Goal: Task Accomplishment & Management: Complete application form

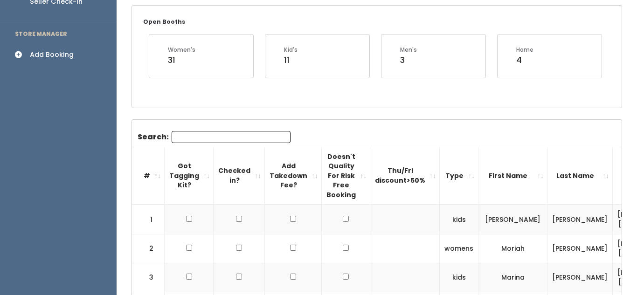
scroll to position [152, 0]
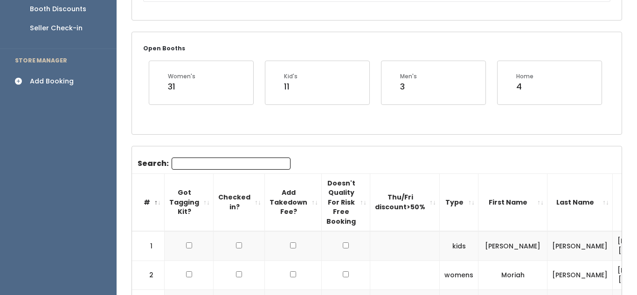
click at [18, 77] on icon at bounding box center [21, 81] width 13 height 8
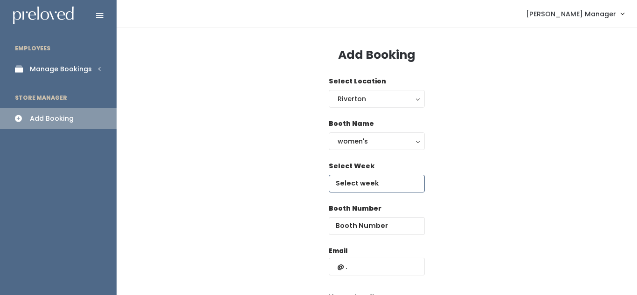
click at [358, 187] on input "text" at bounding box center [377, 184] width 96 height 18
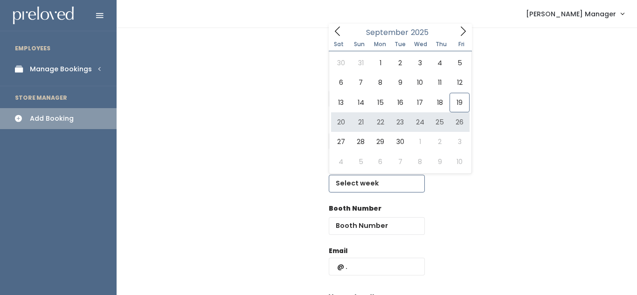
type input "[DATE] to [DATE]"
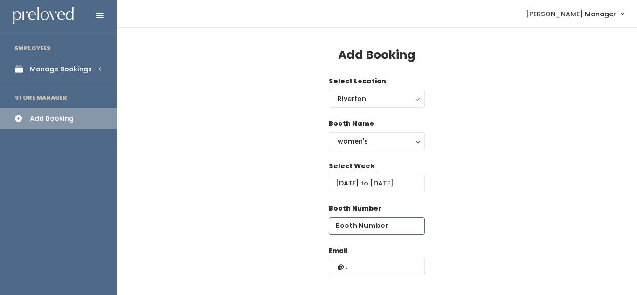
click at [371, 226] on input "number" at bounding box center [377, 226] width 96 height 18
type input "1"
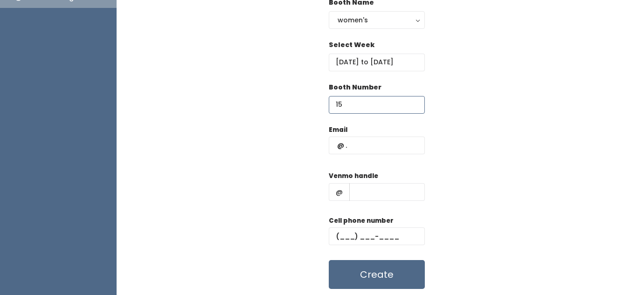
scroll to position [126, 0]
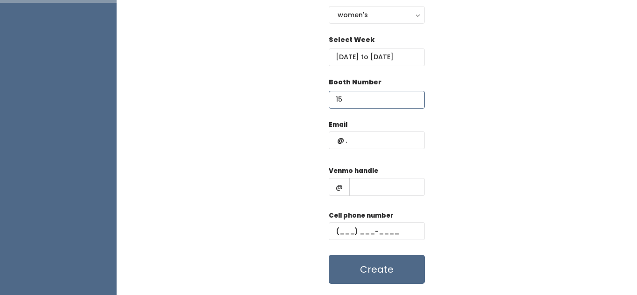
type input "15"
click at [357, 145] on input "text" at bounding box center [377, 141] width 96 height 18
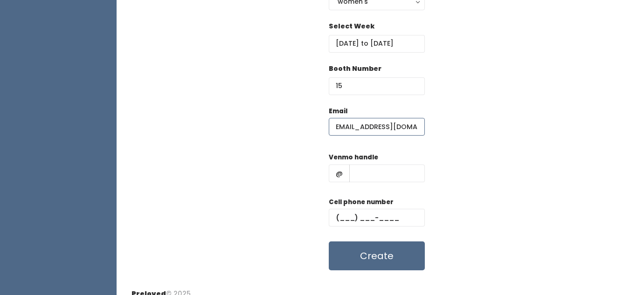
scroll to position [143, 0]
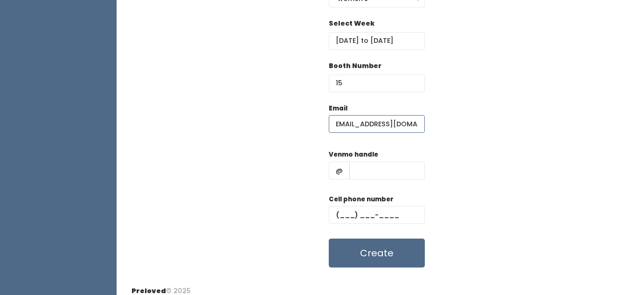
type input "julyssasierra@gmail.com"
click at [358, 171] on input "text" at bounding box center [388, 171] width 76 height 18
click at [347, 214] on input "text" at bounding box center [377, 215] width 96 height 18
type input "(8__) ___-____"
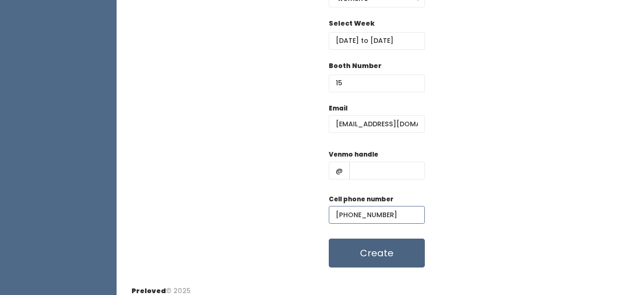
scroll to position [151, 0]
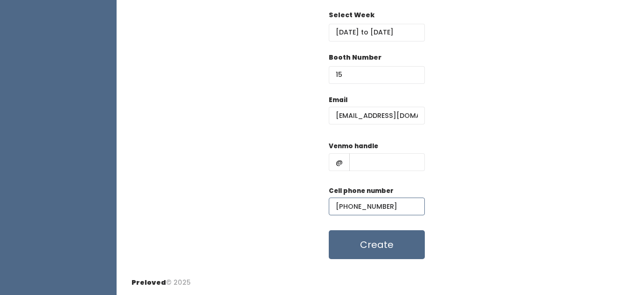
type input "(385) 222-8690"
click at [376, 165] on input "text" at bounding box center [388, 163] width 76 height 18
type input "@"
click at [378, 165] on input "jsierra" at bounding box center [388, 163] width 76 height 18
type input "jsierra91"
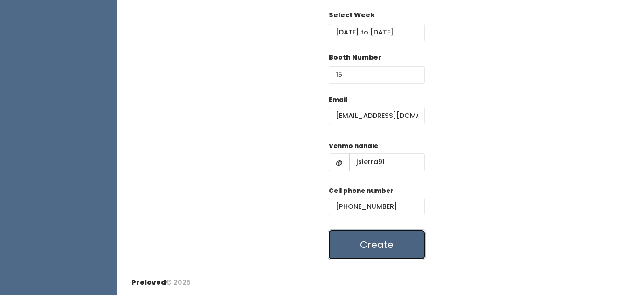
click at [378, 254] on button "Create" at bounding box center [377, 245] width 96 height 29
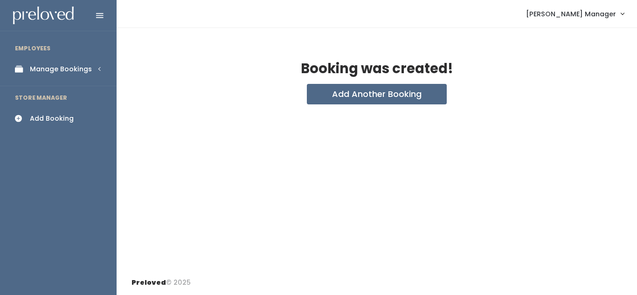
click at [634, 92] on div "Booking was created! Add Another Booking" at bounding box center [377, 149] width 521 height 243
click at [17, 121] on icon at bounding box center [21, 119] width 13 height 8
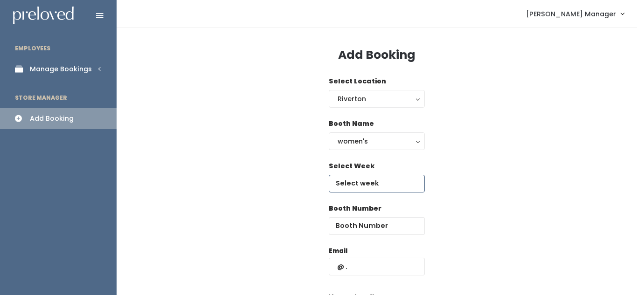
click at [360, 185] on input "text" at bounding box center [377, 184] width 96 height 18
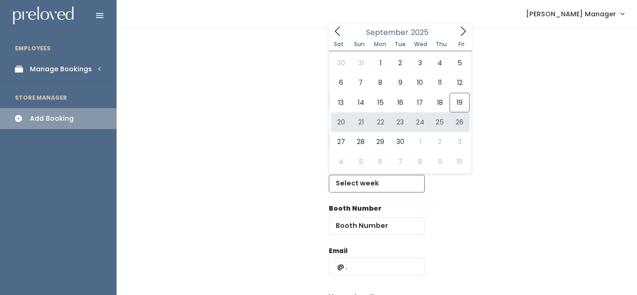
type input "[DATE] to [DATE]"
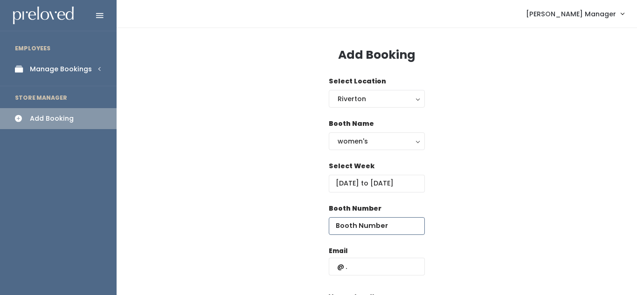
click at [378, 230] on input "number" at bounding box center [377, 226] width 96 height 18
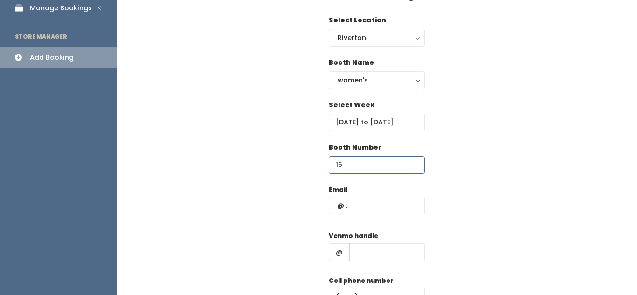
scroll to position [62, 0]
type input "16"
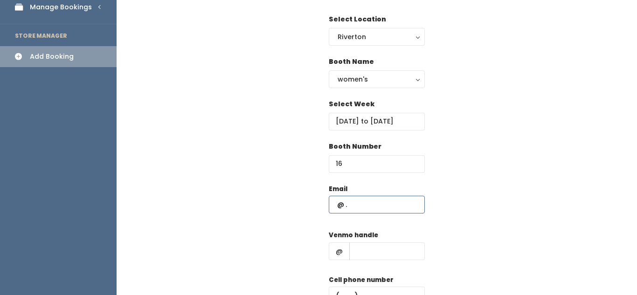
click at [363, 202] on input "text" at bounding box center [377, 205] width 96 height 18
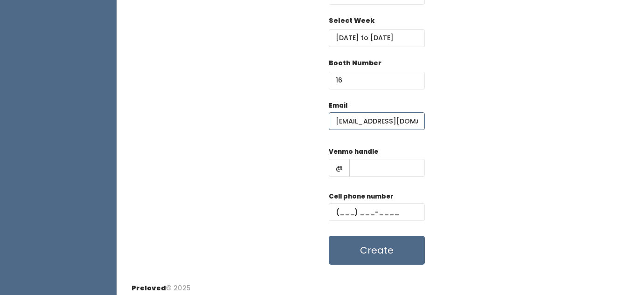
scroll to position [151, 0]
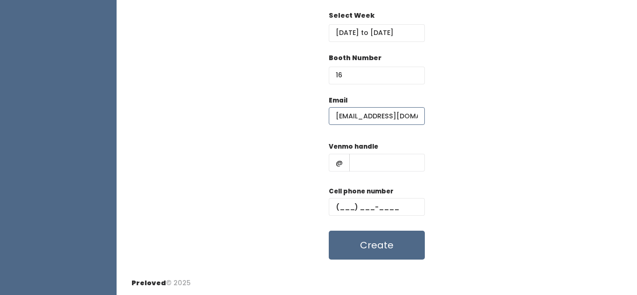
type input "jzockle@aol.com"
click at [359, 164] on input "text" at bounding box center [388, 163] width 76 height 18
type input "@jodi-Zockle"
click at [352, 203] on input "text" at bounding box center [377, 207] width 96 height 18
type input "(801) 870-5557"
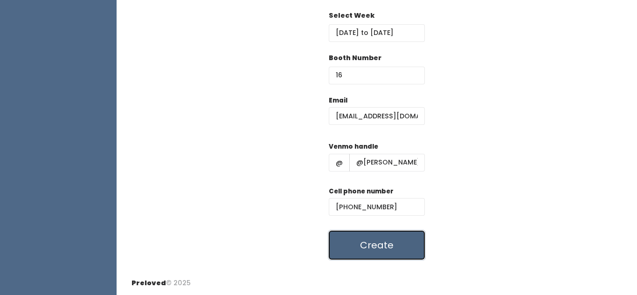
click at [368, 238] on button "Create" at bounding box center [377, 245] width 96 height 29
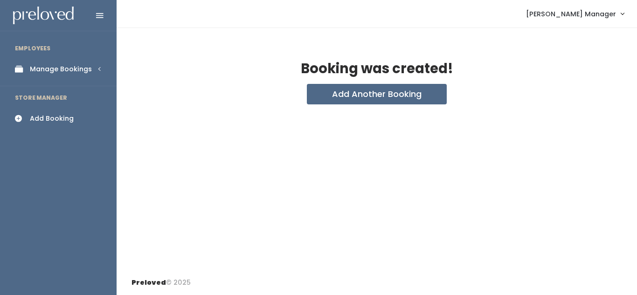
click at [53, 72] on div "Manage Bookings" at bounding box center [61, 69] width 62 height 10
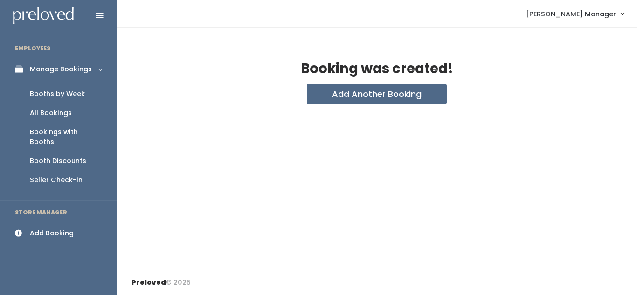
click at [70, 99] on link "Booths by Week" at bounding box center [58, 93] width 117 height 19
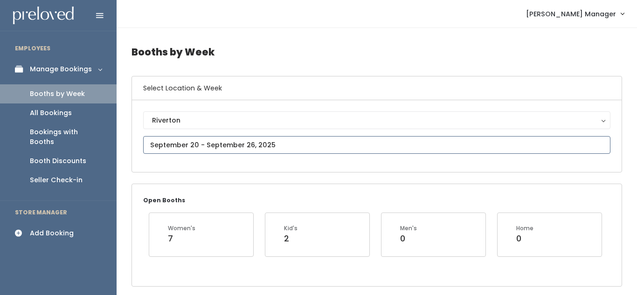
click at [190, 145] on input "September 20 to September 26" at bounding box center [377, 145] width 468 height 18
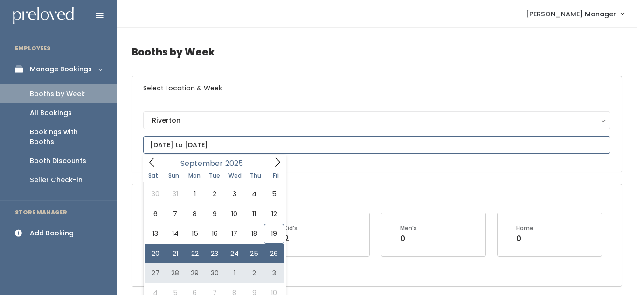
type input "September 27 to October 3"
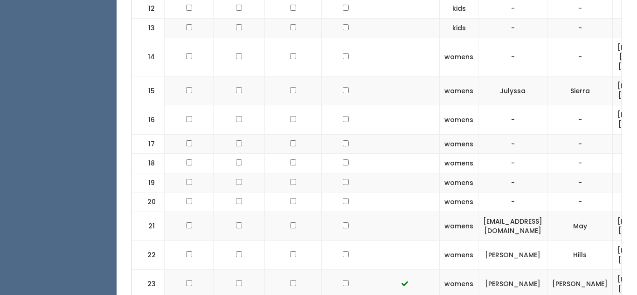
scroll to position [705, 0]
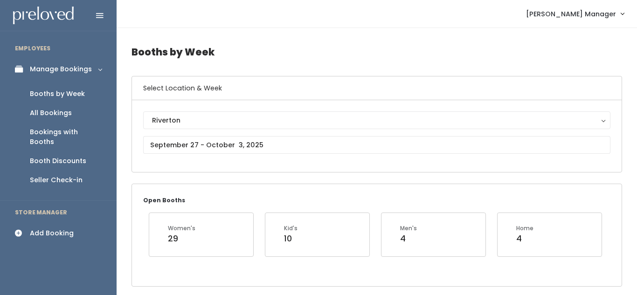
click at [62, 229] on div "Add Booking" at bounding box center [52, 234] width 44 height 10
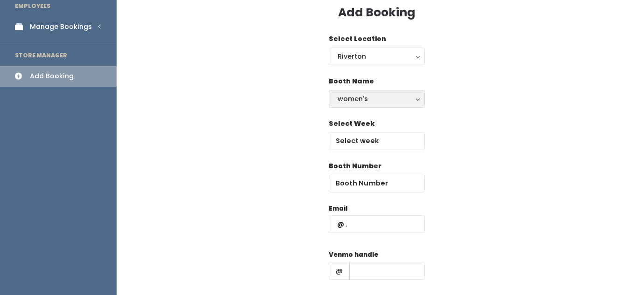
scroll to position [43, 0]
click at [400, 137] on input "text" at bounding box center [377, 141] width 96 height 18
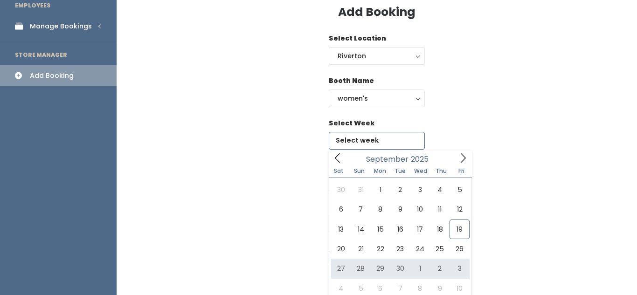
type input "September 27 to October 3"
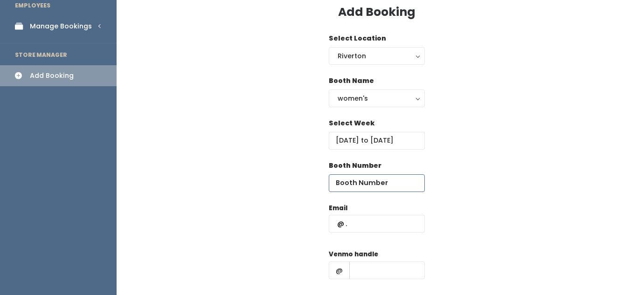
click at [367, 185] on input "number" at bounding box center [377, 184] width 96 height 18
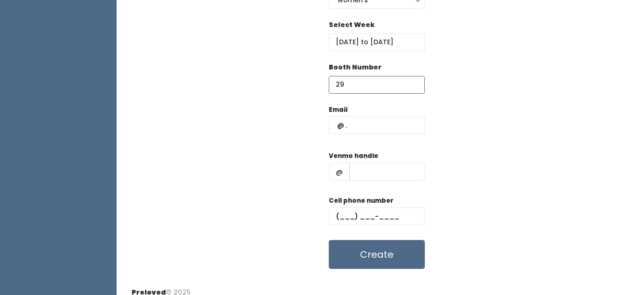
scroll to position [142, 0]
type input "29"
click at [360, 129] on input "text" at bounding box center [377, 125] width 96 height 18
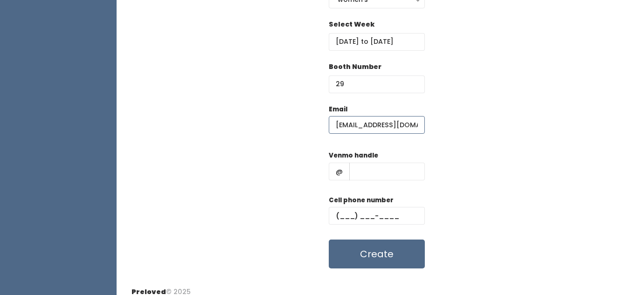
click at [364, 125] on input "amyrdn@msn.com" at bounding box center [377, 125] width 96 height 18
type input "[EMAIL_ADDRESS][DOMAIN_NAME]"
click at [377, 172] on input "text" at bounding box center [388, 172] width 76 height 18
type input "111"
click at [344, 217] on input "text" at bounding box center [377, 216] width 96 height 18
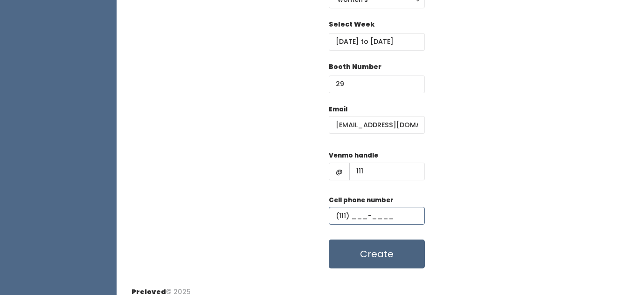
type input "(111) ___-____"
click at [365, 254] on button "Create" at bounding box center [377, 254] width 96 height 29
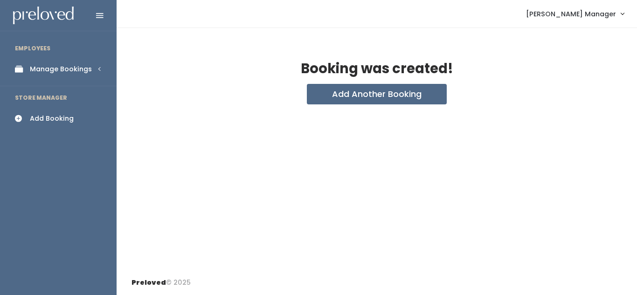
click at [30, 69] on div "Manage Bookings" at bounding box center [61, 69] width 62 height 10
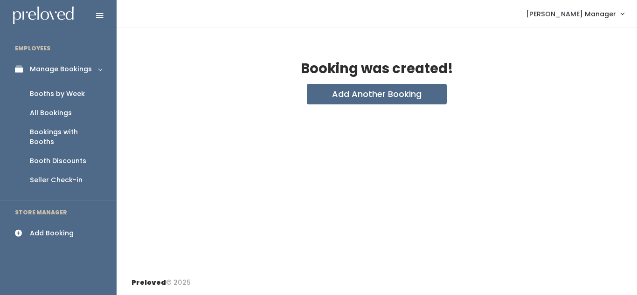
click at [57, 97] on div "Booths by Week" at bounding box center [57, 94] width 55 height 10
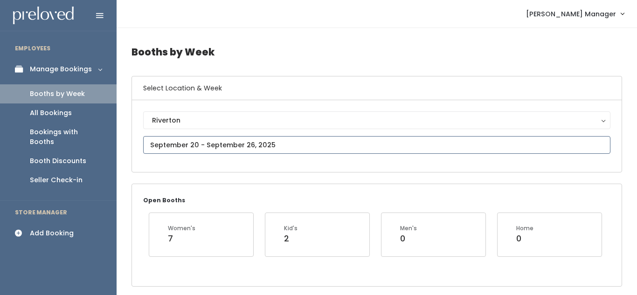
click at [224, 147] on input "text" at bounding box center [377, 145] width 468 height 18
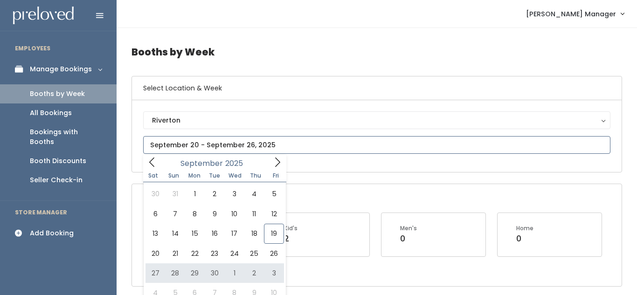
type input "September 27 to October 3"
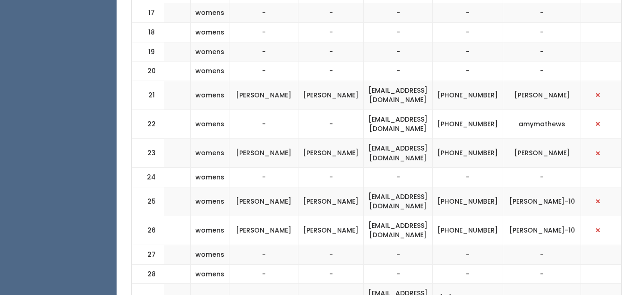
scroll to position [767, 0]
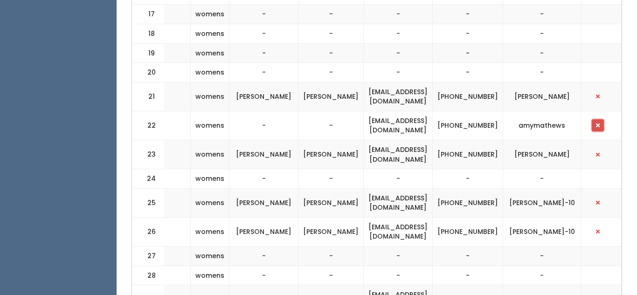
click at [599, 123] on span "button" at bounding box center [598, 126] width 4 height 6
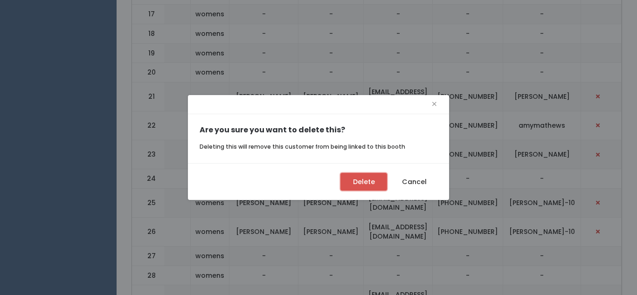
click at [373, 182] on button "Delete" at bounding box center [364, 182] width 47 height 18
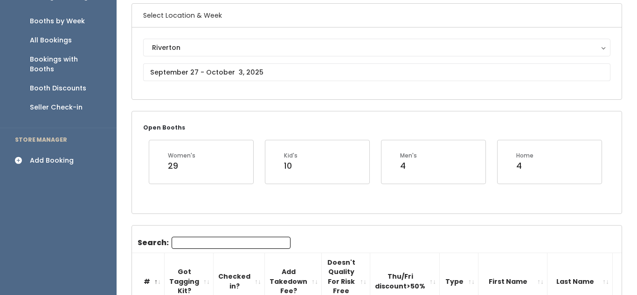
scroll to position [73, 0]
